Goal: Information Seeking & Learning: Learn about a topic

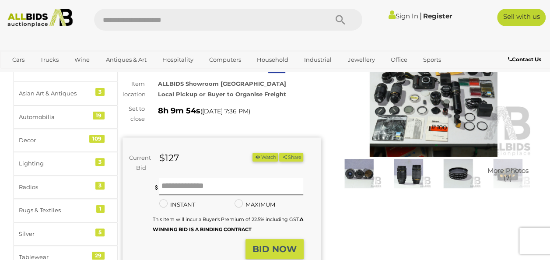
scroll to position [88, 0]
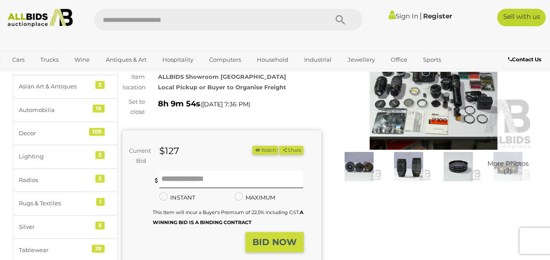
click at [425, 105] on img at bounding box center [433, 86] width 199 height 128
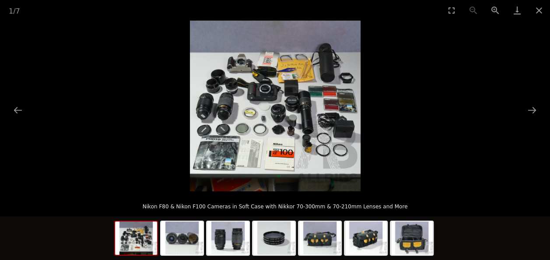
click at [278, 88] on img at bounding box center [275, 106] width 171 height 171
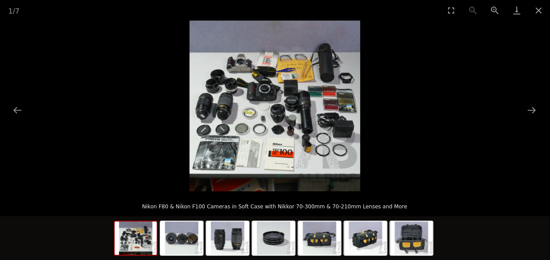
click at [278, 88] on img at bounding box center [275, 106] width 171 height 171
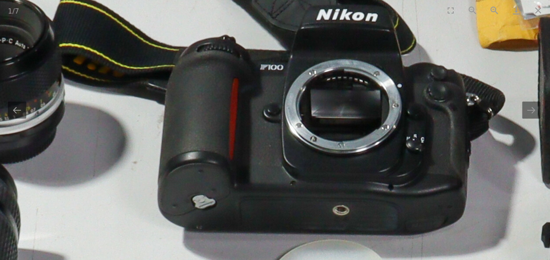
drag, startPoint x: 124, startPoint y: 160, endPoint x: 320, endPoint y: 64, distance: 217.5
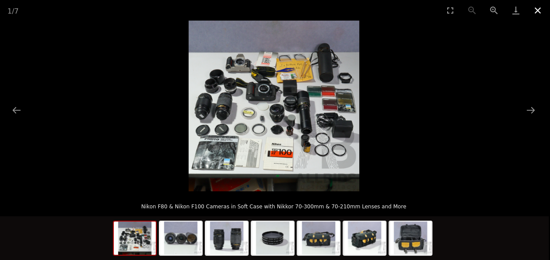
click at [535, 8] on button "Close gallery" at bounding box center [538, 10] width 22 height 21
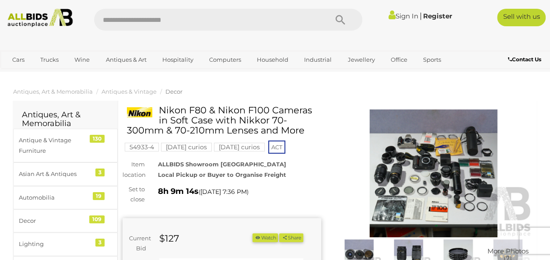
click at [447, 186] on img at bounding box center [433, 173] width 199 height 128
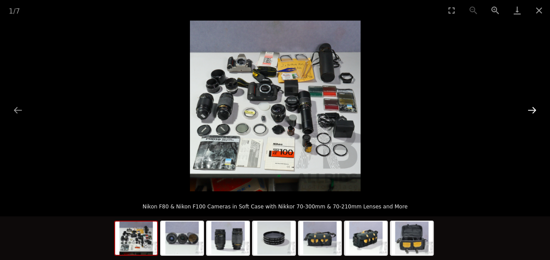
click at [531, 114] on button "Next slide" at bounding box center [532, 110] width 18 height 17
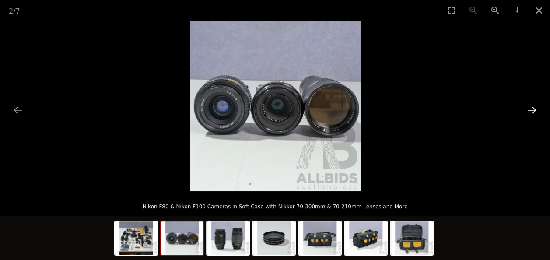
click at [532, 106] on button "Next slide" at bounding box center [532, 110] width 18 height 17
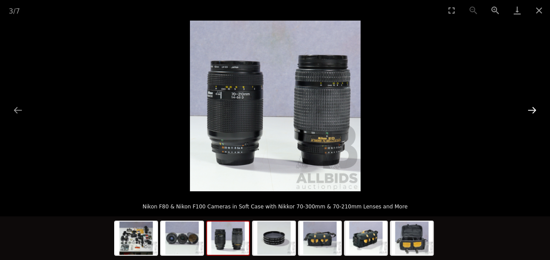
click at [532, 106] on button "Next slide" at bounding box center [532, 110] width 18 height 17
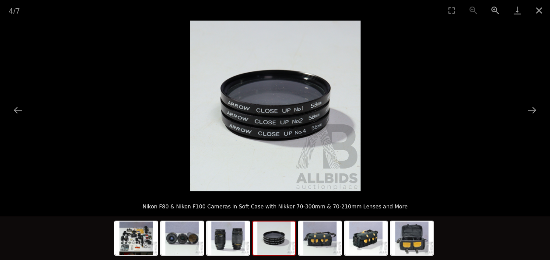
click at [531, 125] on picture at bounding box center [275, 106] width 550 height 171
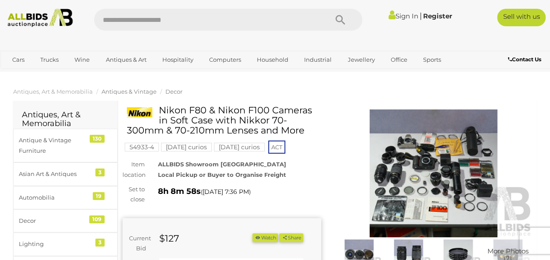
click at [141, 88] on span "Antiques & Vintage" at bounding box center [129, 91] width 55 height 7
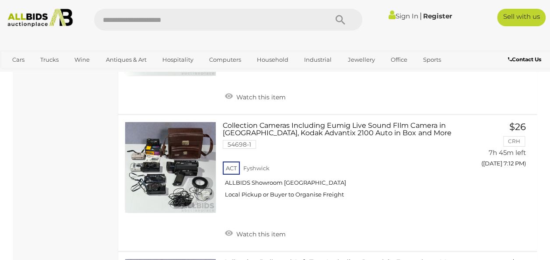
scroll to position [4855, 0]
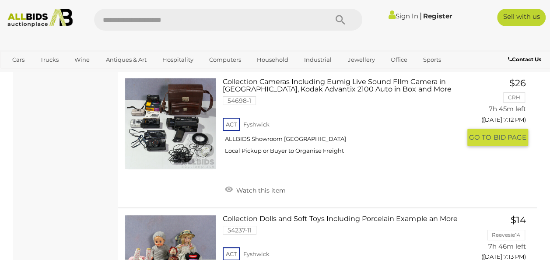
click at [281, 161] on link "Collection Cameras Including Eumig Live Sound FIlm Camera in [GEOGRAPHIC_DATA],…" at bounding box center [344, 119] width 231 height 83
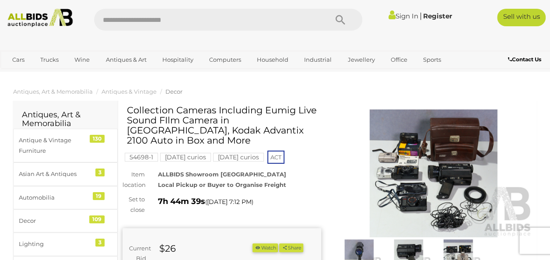
click at [405, 186] on img at bounding box center [433, 173] width 199 height 128
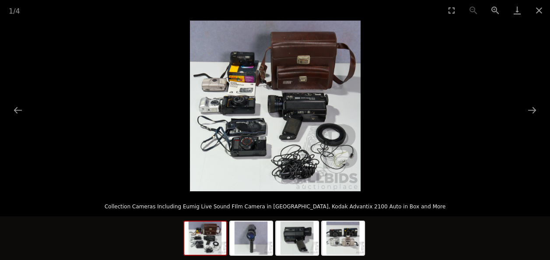
click at [273, 250] on div at bounding box center [275, 239] width 184 height 46
click at [375, 233] on div at bounding box center [275, 238] width 550 height 44
click at [356, 232] on img at bounding box center [343, 238] width 42 height 33
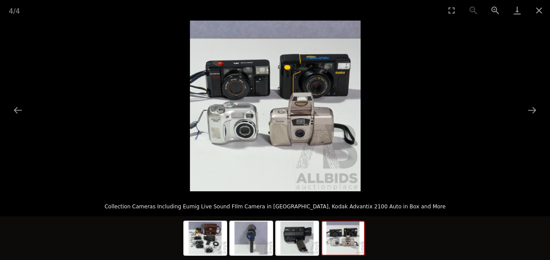
click at [297, 138] on img at bounding box center [275, 106] width 171 height 171
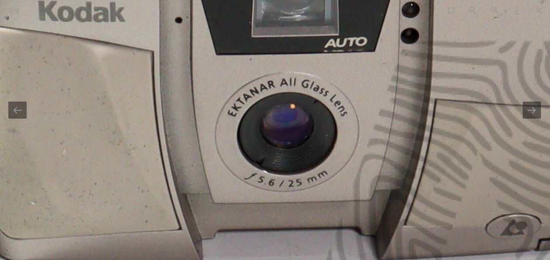
drag, startPoint x: 299, startPoint y: 148, endPoint x: 264, endPoint y: 83, distance: 73.5
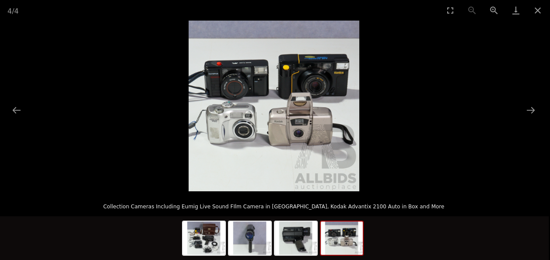
drag, startPoint x: 270, startPoint y: 81, endPoint x: 271, endPoint y: 108, distance: 26.7
click at [271, 108] on img at bounding box center [274, 106] width 171 height 171
click at [329, 94] on img at bounding box center [274, 106] width 171 height 171
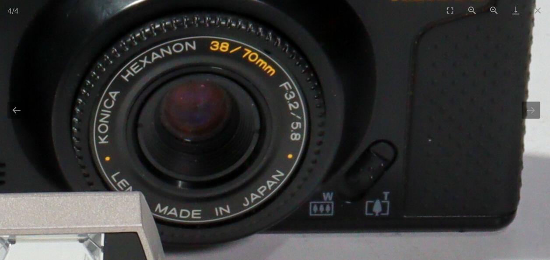
scroll to position [0, 1]
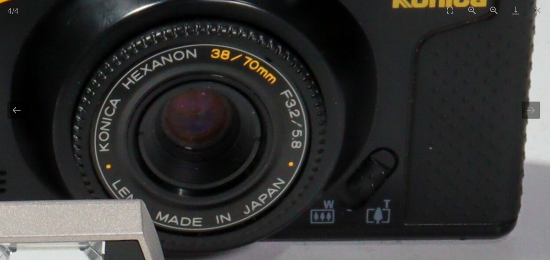
drag, startPoint x: 324, startPoint y: 94, endPoint x: 327, endPoint y: 110, distance: 16.6
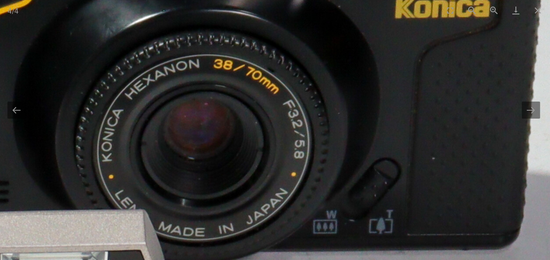
scroll to position [44, 0]
drag, startPoint x: 233, startPoint y: 113, endPoint x: 507, endPoint y: 218, distance: 294.1
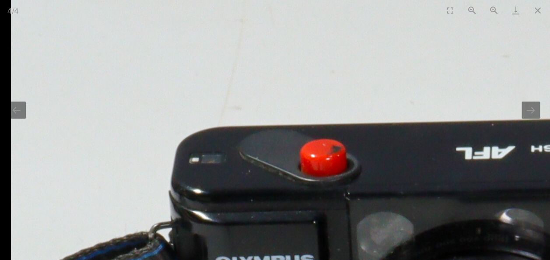
drag, startPoint x: 119, startPoint y: 145, endPoint x: 188, endPoint y: 64, distance: 106.8
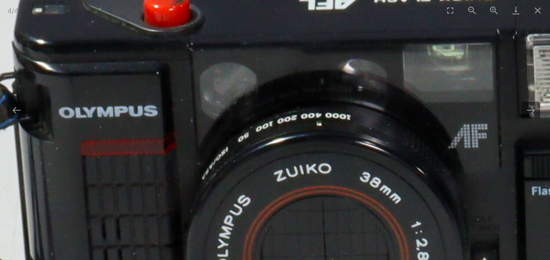
drag, startPoint x: 374, startPoint y: 172, endPoint x: 236, endPoint y: 59, distance: 179.2
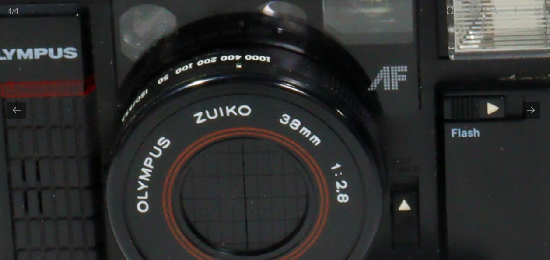
scroll to position [0, 1]
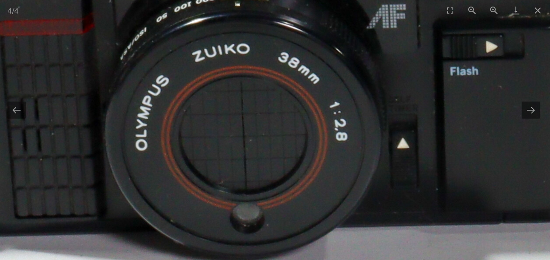
drag, startPoint x: 291, startPoint y: 168, endPoint x: 294, endPoint y: 112, distance: 55.7
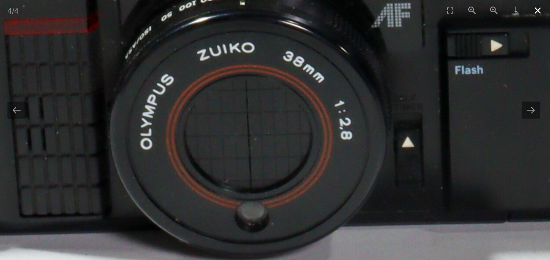
click at [539, 10] on button "Close gallery" at bounding box center [538, 10] width 22 height 21
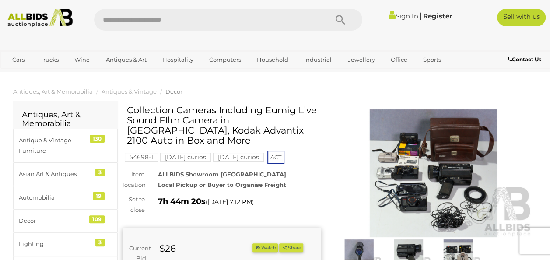
click at [413, 171] on img at bounding box center [433, 173] width 199 height 128
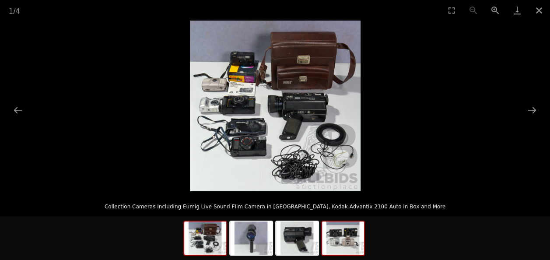
click at [357, 245] on img at bounding box center [343, 238] width 42 height 33
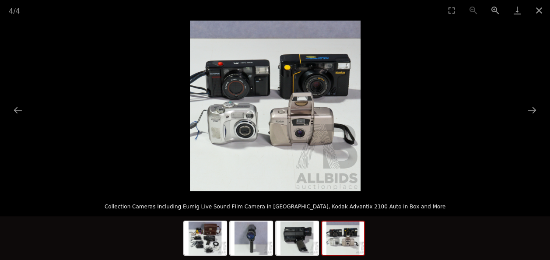
click at [305, 128] on img at bounding box center [275, 106] width 171 height 171
click at [234, 131] on img at bounding box center [275, 106] width 171 height 171
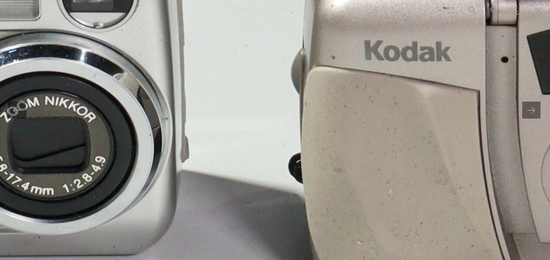
drag, startPoint x: 402, startPoint y: 157, endPoint x: 114, endPoint y: 73, distance: 299.6
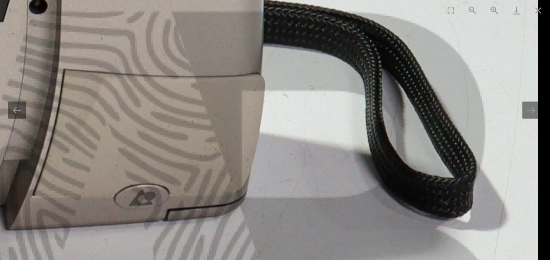
drag, startPoint x: 282, startPoint y: 85, endPoint x: 370, endPoint y: 83, distance: 87.1
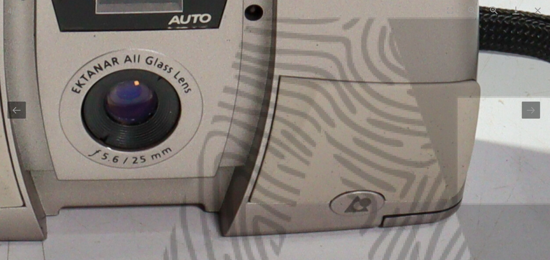
drag, startPoint x: 303, startPoint y: 81, endPoint x: 490, endPoint y: 92, distance: 186.8
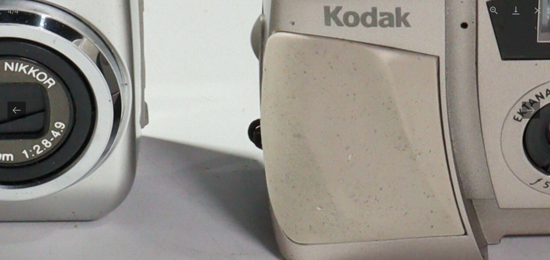
drag, startPoint x: 362, startPoint y: 102, endPoint x: -2, endPoint y: 131, distance: 365.0
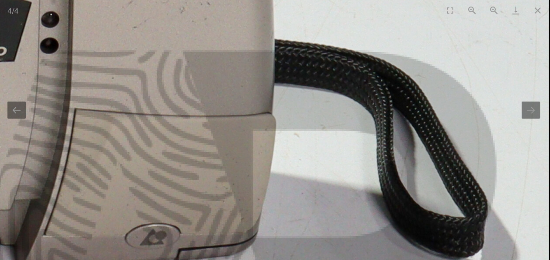
scroll to position [0, 1]
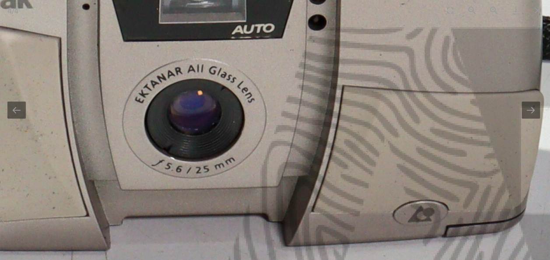
drag, startPoint x: 225, startPoint y: 109, endPoint x: 493, endPoint y: 85, distance: 269.0
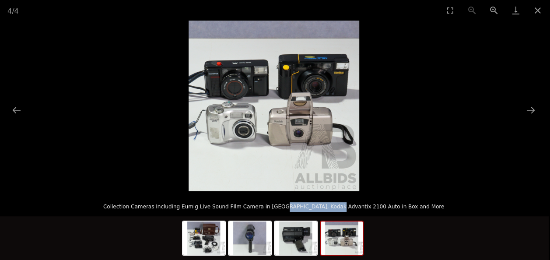
drag, startPoint x: 303, startPoint y: 207, endPoint x: 350, endPoint y: 203, distance: 47.0
click at [350, 203] on p "Collection Cameras Including Eumig Live Sound FIlm Camera in [GEOGRAPHIC_DATA],…" at bounding box center [273, 205] width 515 height 14
copy p "Kodak Advantix 2100"
click at [320, 69] on img at bounding box center [274, 106] width 171 height 171
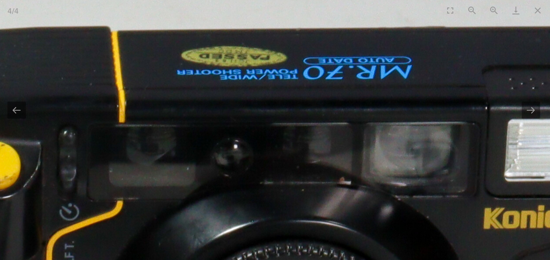
drag, startPoint x: 229, startPoint y: 169, endPoint x: 341, endPoint y: 111, distance: 126.3
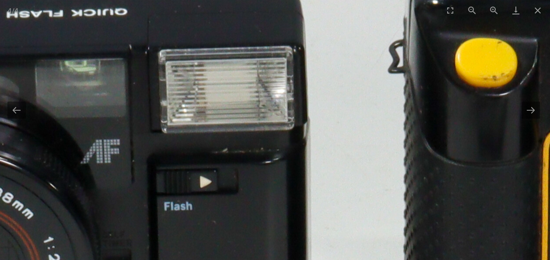
drag, startPoint x: 356, startPoint y: 103, endPoint x: 399, endPoint y: 97, distance: 44.2
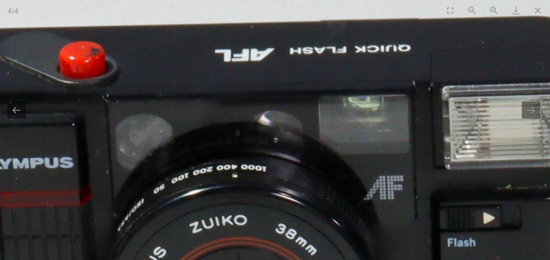
drag, startPoint x: 289, startPoint y: 151, endPoint x: 63, endPoint y: 199, distance: 230.9
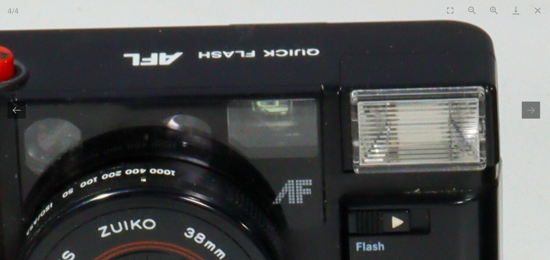
drag, startPoint x: 229, startPoint y: 180, endPoint x: 260, endPoint y: 83, distance: 102.0
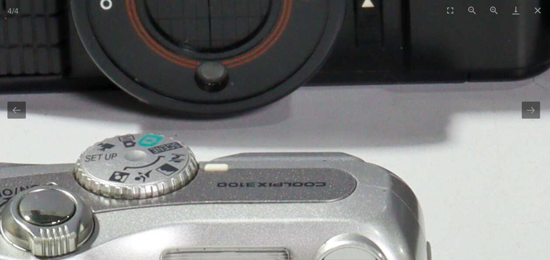
drag, startPoint x: 215, startPoint y: 144, endPoint x: 260, endPoint y: 90, distance: 70.3
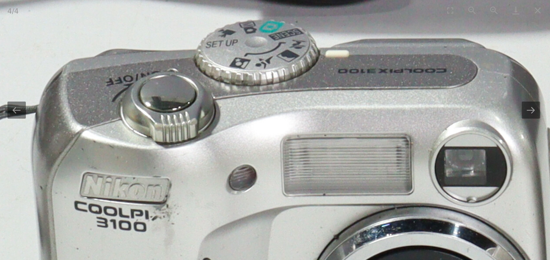
drag, startPoint x: 214, startPoint y: 151, endPoint x: 276, endPoint y: 111, distance: 74.1
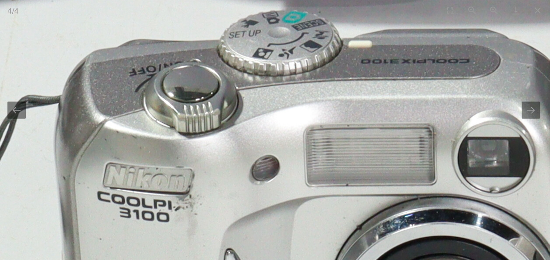
drag, startPoint x: 222, startPoint y: 238, endPoint x: 217, endPoint y: 260, distance: 22.4
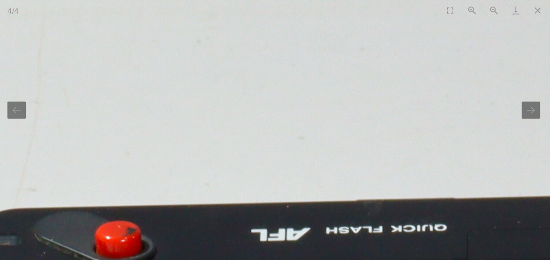
drag, startPoint x: 241, startPoint y: 191, endPoint x: 217, endPoint y: 11, distance: 182.0
click at [217, 11] on div "4 / 4 Collection Cameras Including Eumig Live Sound FIlm Camera in Bag, Kodak A…" at bounding box center [275, 130] width 550 height 260
